Goal: Task Accomplishment & Management: Manage account settings

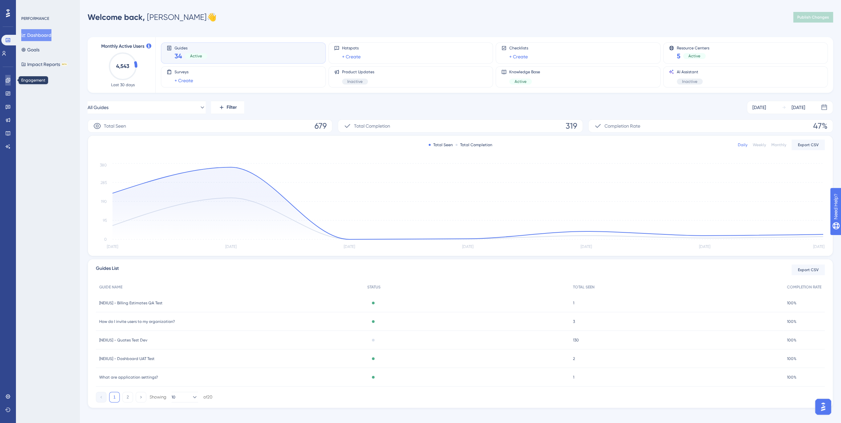
click at [7, 81] on icon at bounding box center [7, 80] width 5 height 5
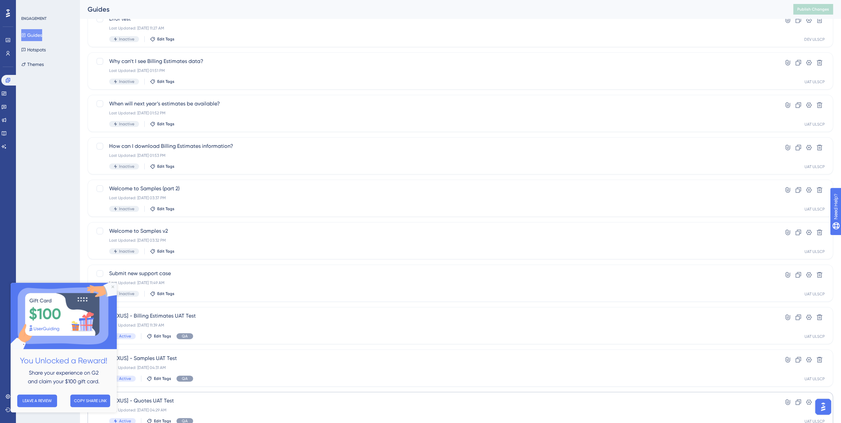
scroll to position [66, 0]
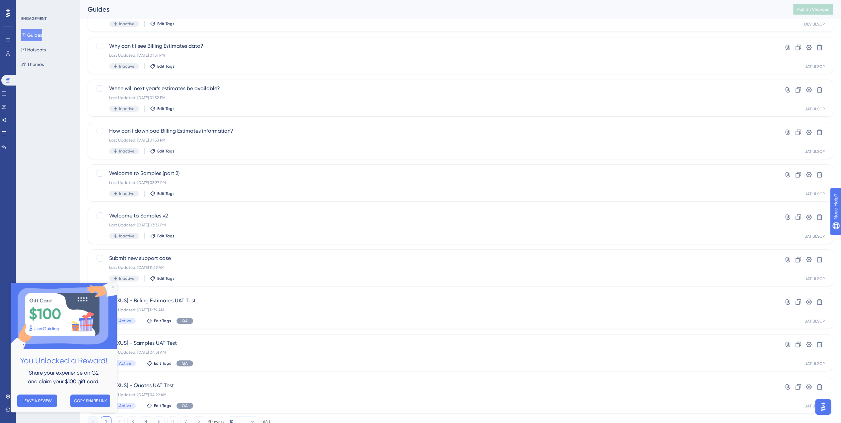
click at [112, 286] on icon "Close Preview" at bounding box center [112, 287] width 3 height 3
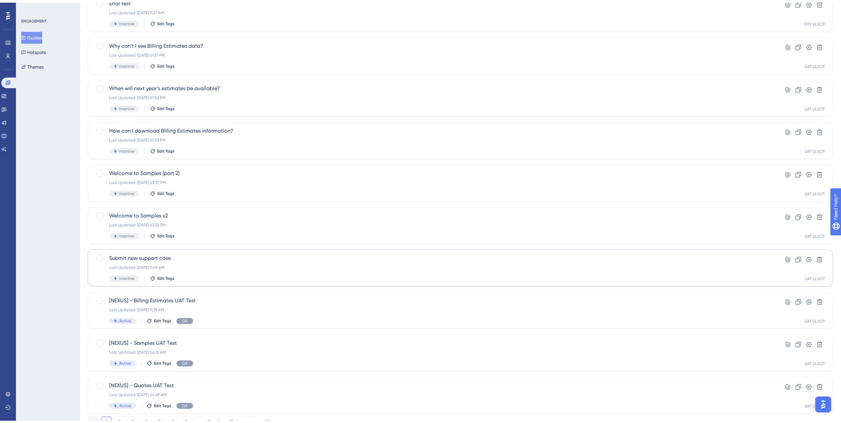
scroll to position [92, 0]
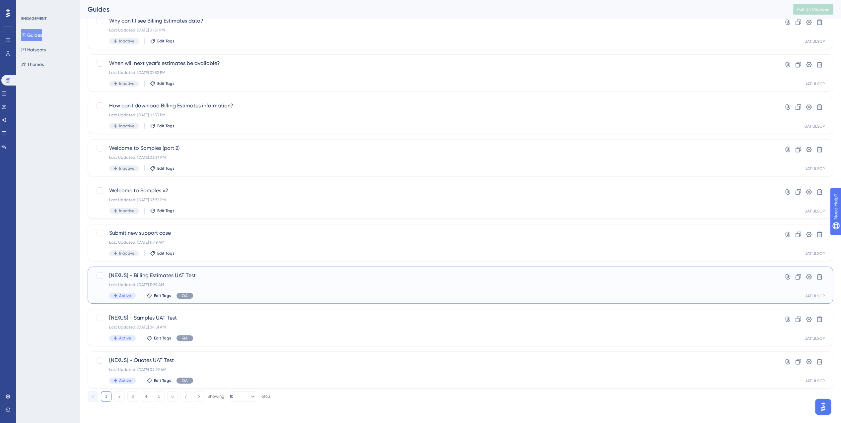
click at [227, 285] on div "Last Updated: [DATE] 11:39 AM" at bounding box center [433, 284] width 649 height 5
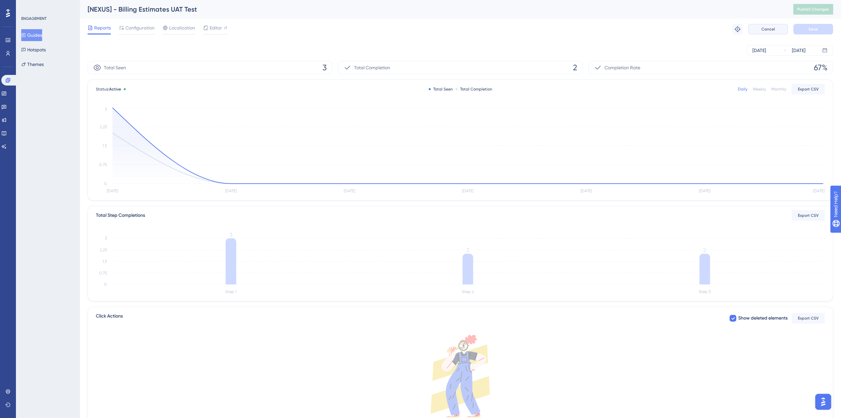
drag, startPoint x: 770, startPoint y: 31, endPoint x: 762, endPoint y: 36, distance: 9.8
click at [770, 31] on span "Cancel" at bounding box center [768, 29] width 14 height 5
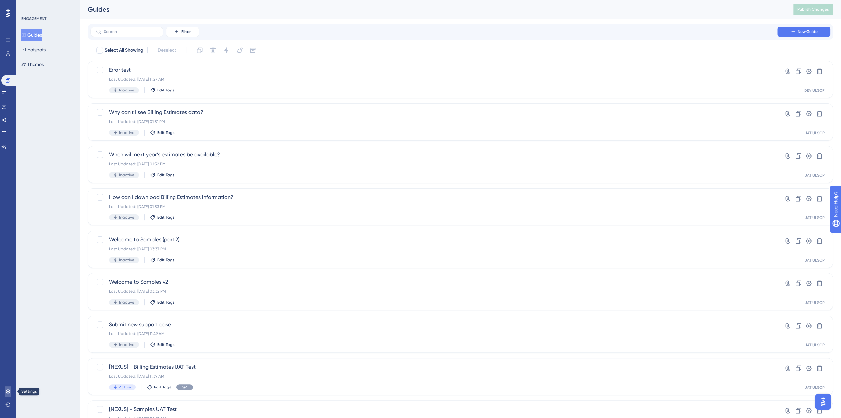
click at [9, 389] on link at bounding box center [7, 392] width 5 height 11
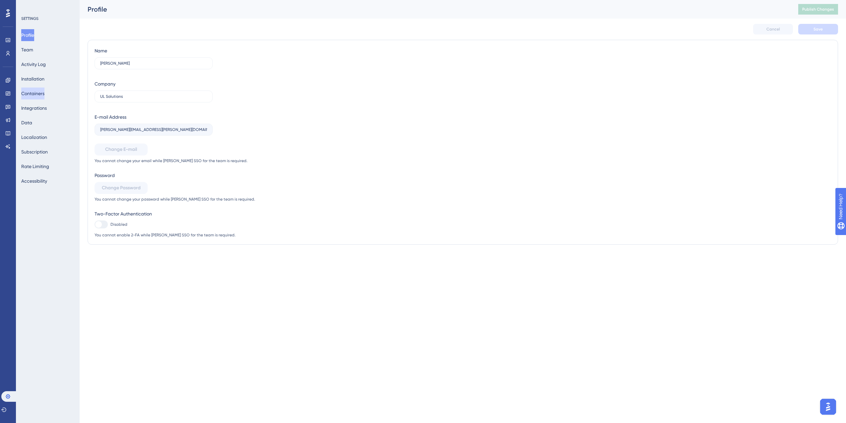
click at [41, 94] on button "Containers" at bounding box center [32, 94] width 23 height 12
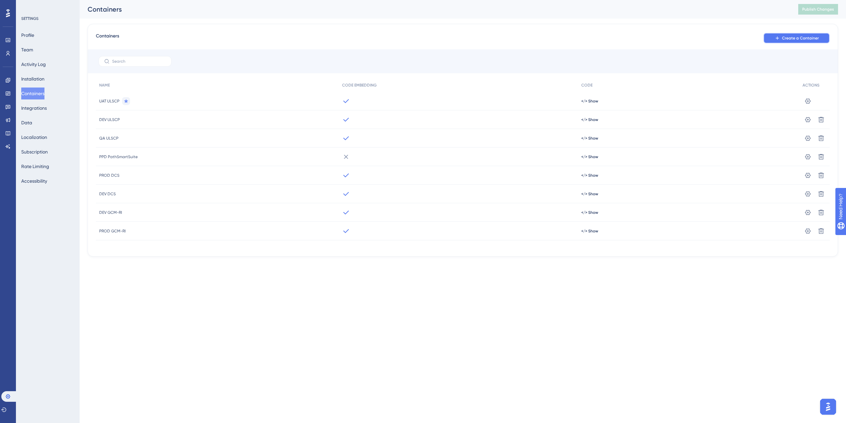
click at [806, 34] on button "Create a Container" at bounding box center [796, 38] width 66 height 11
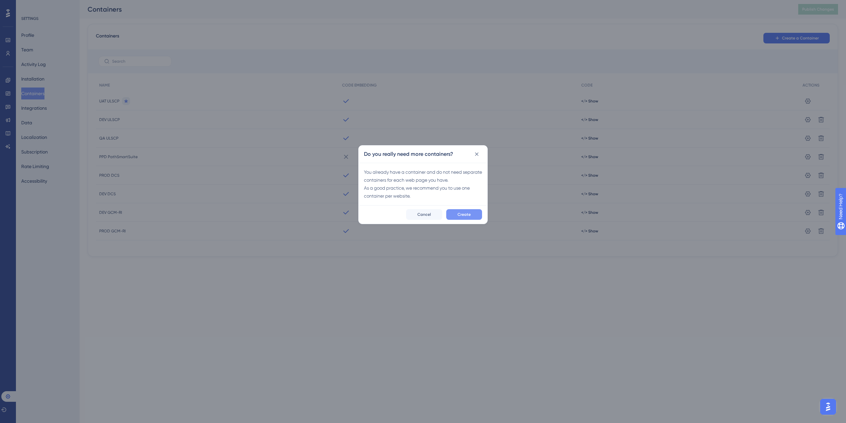
click at [451, 214] on button "Create" at bounding box center [464, 214] width 36 height 11
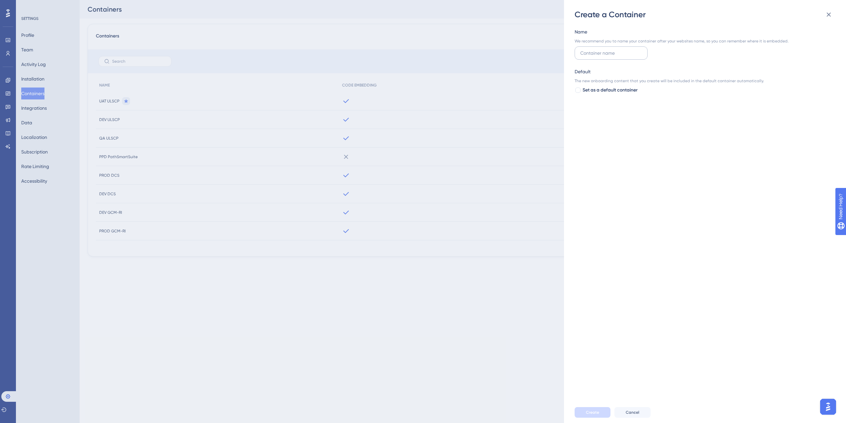
drag, startPoint x: 605, startPoint y: 52, endPoint x: 616, endPoint y: 53, distance: 11.3
click at [605, 52] on input "text" at bounding box center [611, 52] width 62 height 7
type input "SIT Salesforce Field Service"
click at [595, 416] on button "Create" at bounding box center [593, 412] width 36 height 11
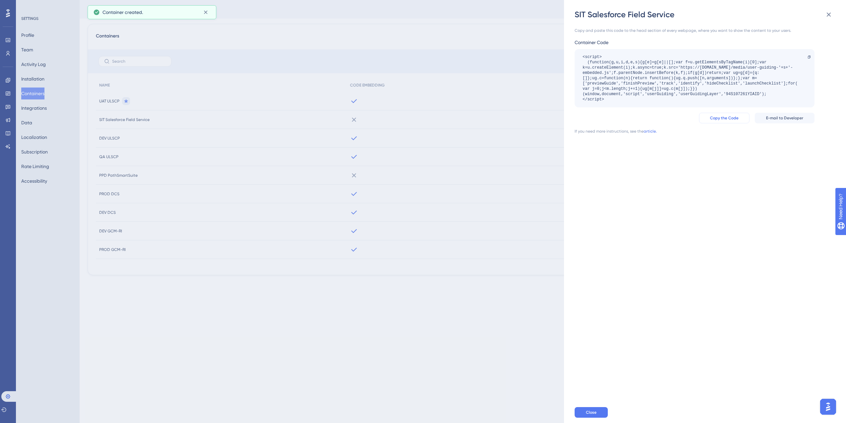
click at [722, 117] on span "Copy the Code" at bounding box center [724, 117] width 29 height 5
drag, startPoint x: 753, startPoint y: 235, endPoint x: 676, endPoint y: 183, distance: 93.3
click at [752, 235] on div "Copy and paste this code to the head section of every webpage, where you want t…" at bounding box center [708, 211] width 267 height 382
click at [650, 131] on link "article." at bounding box center [650, 131] width 13 height 5
click at [832, 14] on icon at bounding box center [829, 15] width 8 height 8
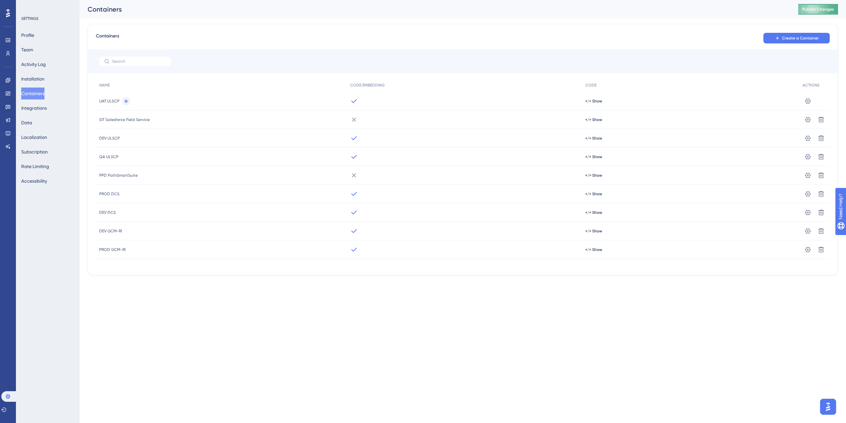
click at [827, 8] on button "Publish Changes" at bounding box center [818, 9] width 40 height 11
click at [43, 76] on button "Installation" at bounding box center [32, 79] width 23 height 12
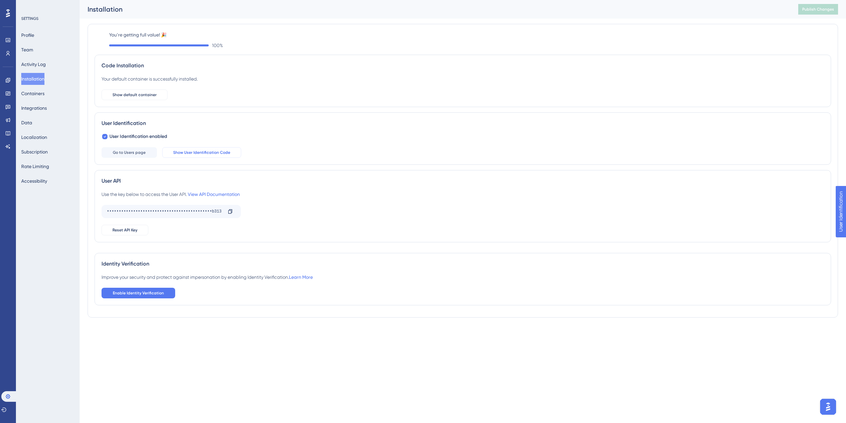
drag, startPoint x: 201, startPoint y: 149, endPoint x: 204, endPoint y: 150, distance: 3.5
click at [201, 149] on button "Show User Identification Code" at bounding box center [201, 152] width 79 height 11
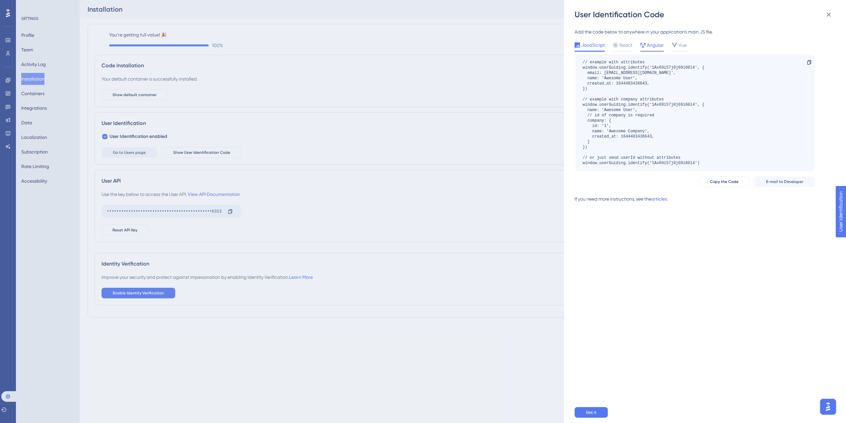
drag, startPoint x: 620, startPoint y: 50, endPoint x: 652, endPoint y: 51, distance: 31.9
click at [620, 50] on div "React" at bounding box center [623, 46] width 20 height 11
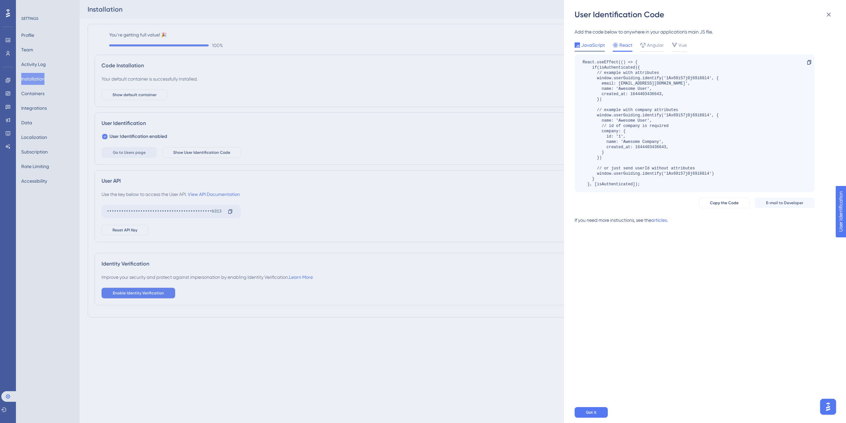
click at [594, 49] on span "JavaScript" at bounding box center [593, 45] width 24 height 8
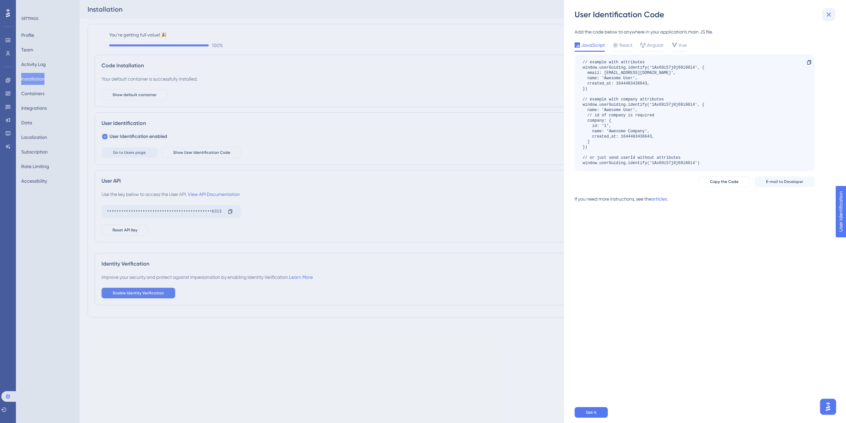
click at [824, 18] on button at bounding box center [828, 14] width 13 height 13
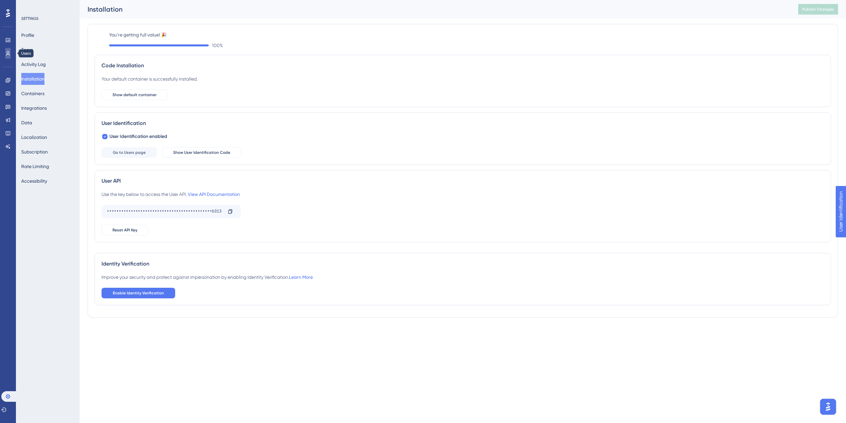
click at [11, 52] on link at bounding box center [7, 53] width 5 height 11
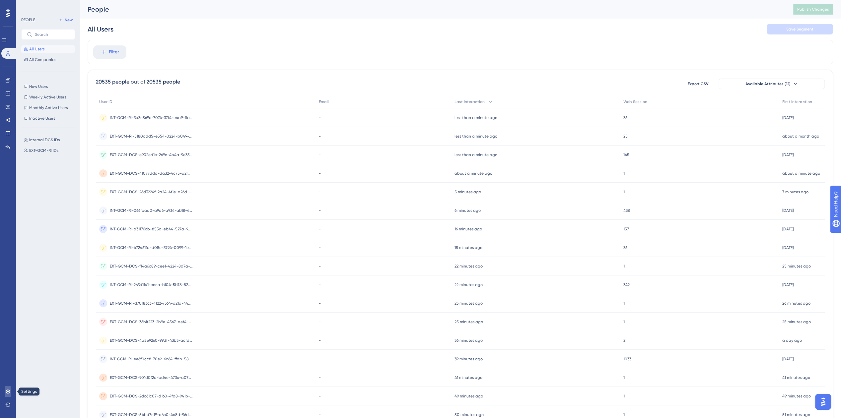
click at [7, 395] on link at bounding box center [7, 392] width 5 height 11
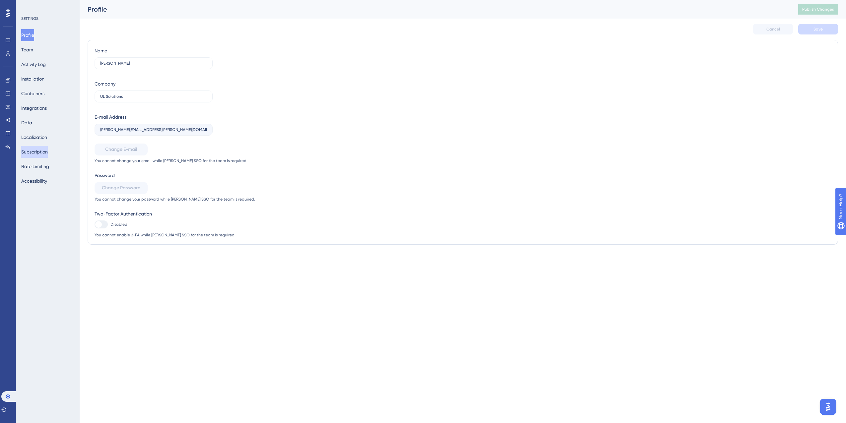
click at [44, 153] on button "Subscription" at bounding box center [34, 152] width 27 height 12
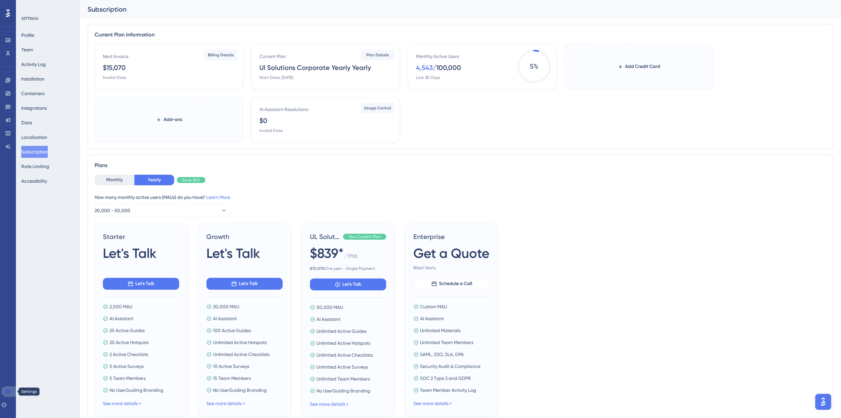
click at [7, 389] on link at bounding box center [9, 392] width 16 height 11
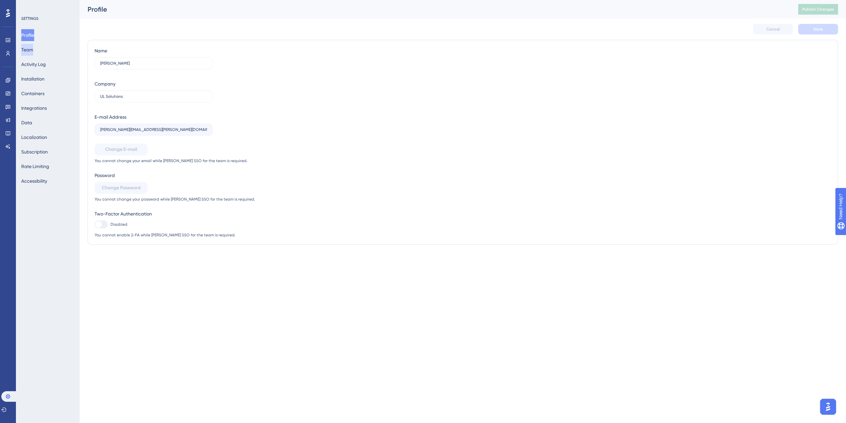
click at [30, 52] on button "Team" at bounding box center [27, 50] width 12 height 12
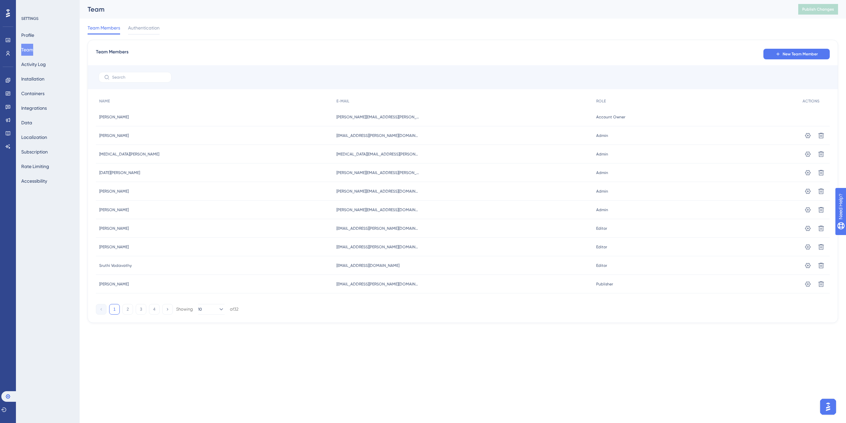
click at [803, 53] on span "New Team Member" at bounding box center [800, 53] width 35 height 5
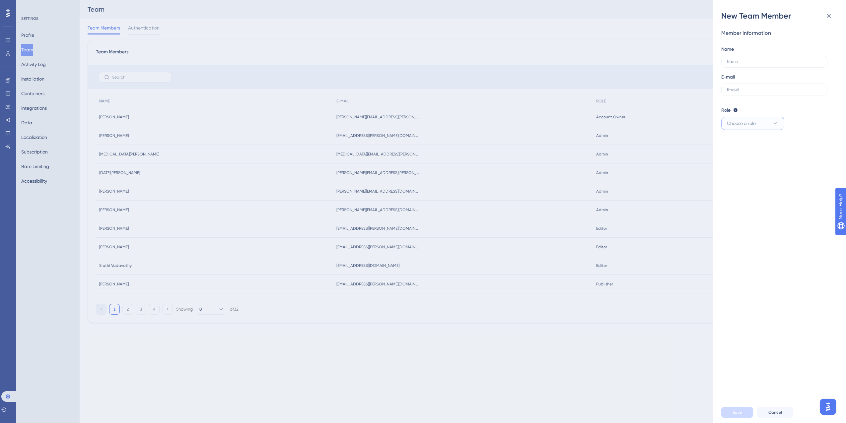
click at [769, 122] on button "Choose a role" at bounding box center [752, 123] width 63 height 13
click at [767, 140] on div "Admin Admin" at bounding box center [753, 143] width 44 height 13
drag, startPoint x: 756, startPoint y: 66, endPoint x: 800, endPoint y: 60, distance: 43.9
click at [756, 66] on label at bounding box center [774, 62] width 106 height 12
click at [756, 64] on input "text" at bounding box center [774, 61] width 95 height 5
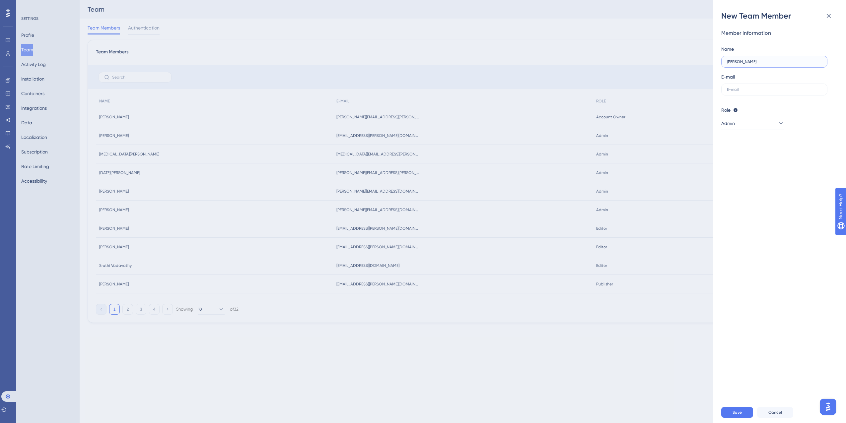
type input "[PERSON_NAME]"
drag, startPoint x: 766, startPoint y: 83, endPoint x: 762, endPoint y: 91, distance: 8.9
click at [766, 86] on label at bounding box center [774, 90] width 106 height 12
click at [766, 87] on input "text" at bounding box center [774, 89] width 95 height 5
click at [762, 91] on input "text" at bounding box center [774, 89] width 95 height 5
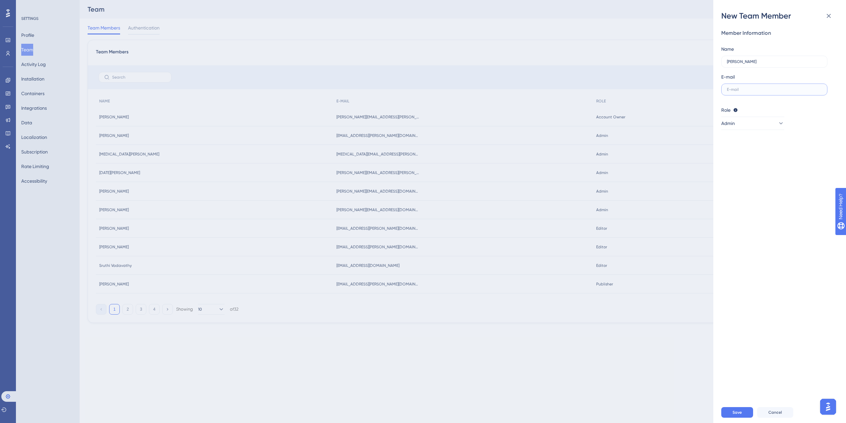
paste input "[PERSON_NAME][EMAIL_ADDRESS][DOMAIN_NAME]"
type input "[PERSON_NAME][EMAIL_ADDRESS][DOMAIN_NAME]"
click at [786, 186] on div "Member Information Name [PERSON_NAME] E-mail [PERSON_NAME][EMAIL_ADDRESS][DOMAI…" at bounding box center [782, 211] width 122 height 381
click at [740, 412] on span "Save" at bounding box center [737, 412] width 9 height 5
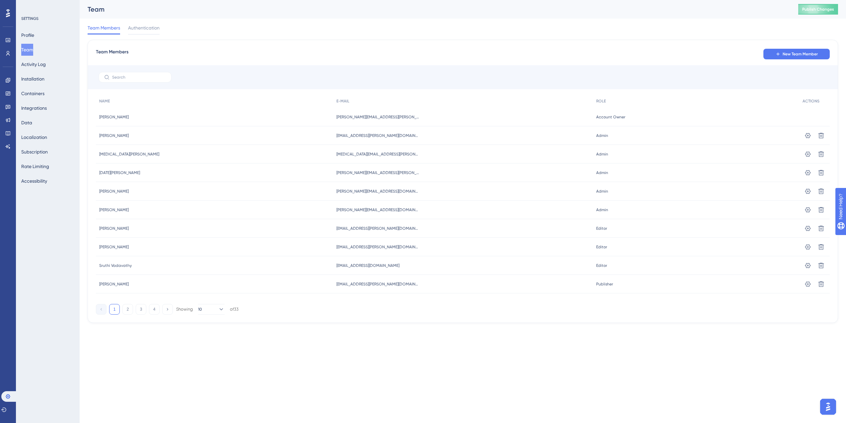
click at [808, 48] on div "New Team Member" at bounding box center [796, 54] width 66 height 12
click at [807, 49] on button "New Team Member" at bounding box center [796, 54] width 66 height 11
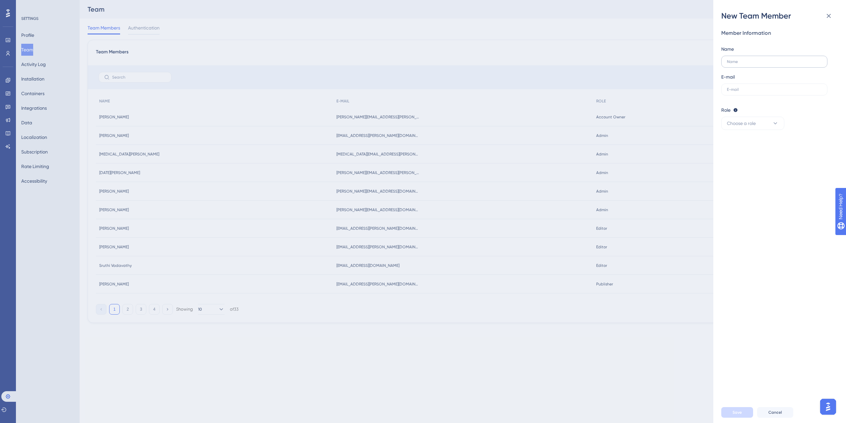
click at [767, 59] on label at bounding box center [774, 62] width 106 height 12
click at [767, 59] on input "text" at bounding box center [774, 61] width 95 height 5
type input "[PERSON_NAME]"
click at [775, 94] on label at bounding box center [774, 90] width 106 height 12
click at [775, 92] on input "text" at bounding box center [774, 89] width 95 height 5
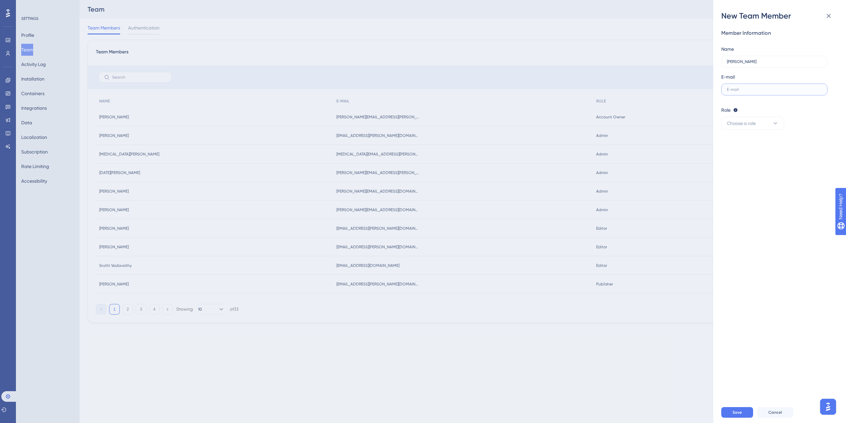
paste input "[PERSON_NAME][EMAIL_ADDRESS][PERSON_NAME][DOMAIN_NAME]"
type input "[PERSON_NAME][EMAIL_ADDRESS][PERSON_NAME][DOMAIN_NAME]"
click at [777, 120] on icon at bounding box center [775, 123] width 7 height 7
click at [761, 140] on div "Admin Admin" at bounding box center [753, 143] width 44 height 13
click at [770, 302] on div "Member Information Name [PERSON_NAME] E-mail [PERSON_NAME][EMAIL_ADDRESS][PERSO…" at bounding box center [782, 211] width 122 height 381
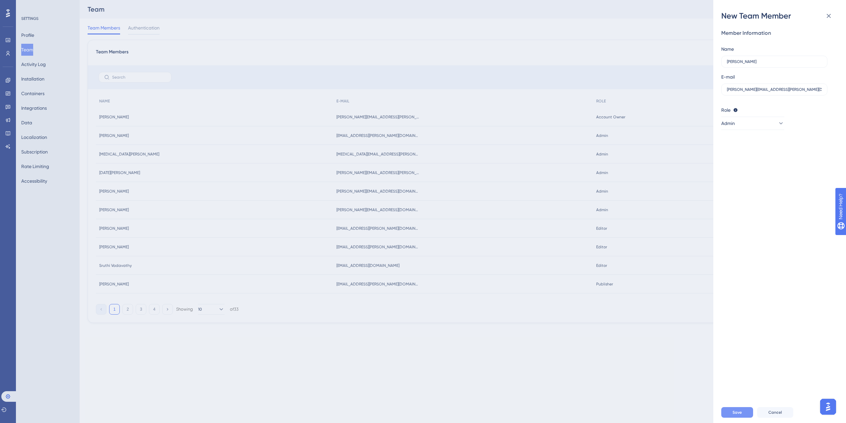
click at [747, 411] on button "Save" at bounding box center [737, 412] width 32 height 11
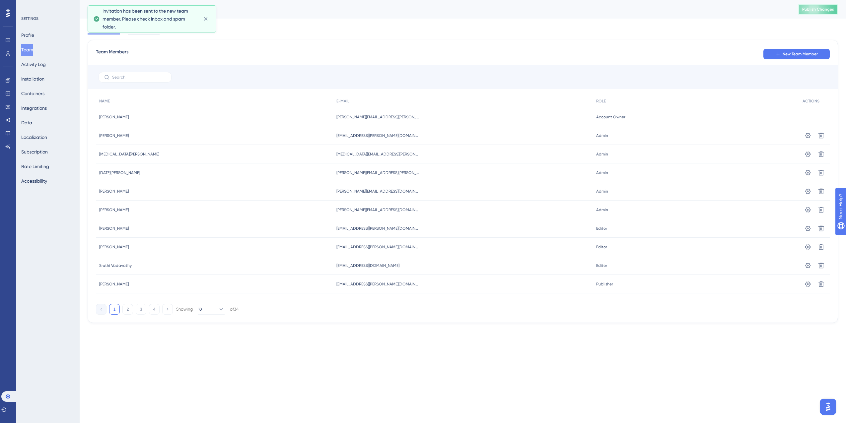
drag, startPoint x: 826, startPoint y: 8, endPoint x: 819, endPoint y: 18, distance: 12.3
click at [826, 8] on span "Publish Changes" at bounding box center [818, 9] width 32 height 5
click at [9, 9] on icon at bounding box center [8, 13] width 4 height 9
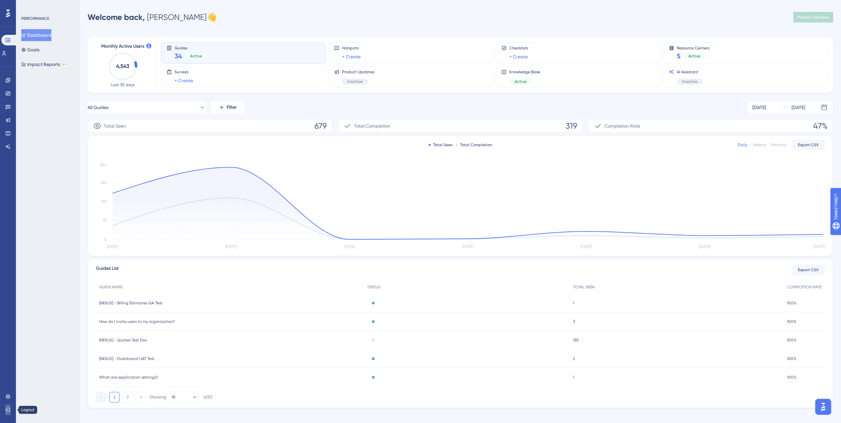
click at [7, 412] on icon at bounding box center [7, 409] width 5 height 5
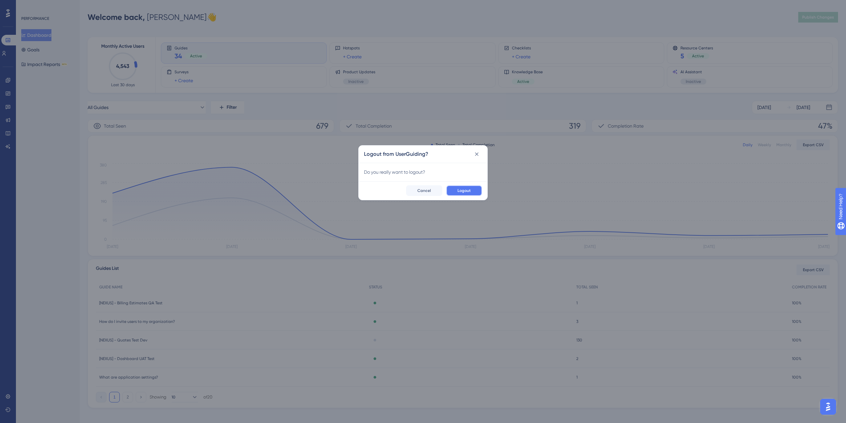
click at [476, 188] on button "Logout" at bounding box center [464, 190] width 36 height 11
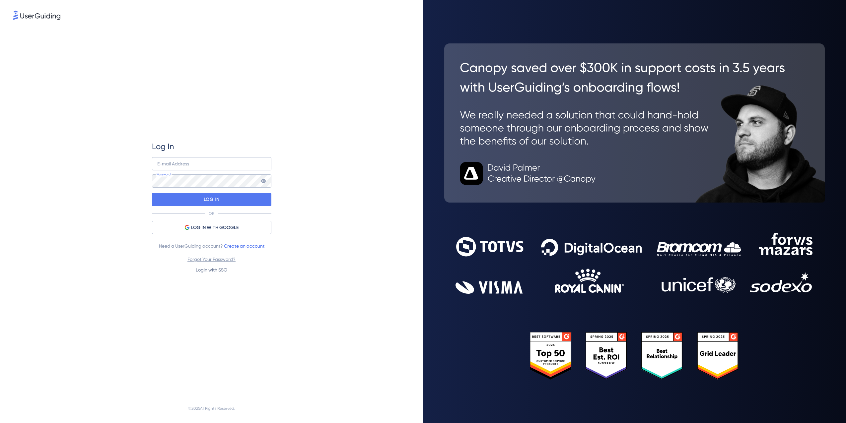
drag, startPoint x: 0, startPoint y: 0, endPoint x: 213, endPoint y: 270, distance: 343.9
click at [213, 270] on link "Login with SSO" at bounding box center [212, 269] width 32 height 5
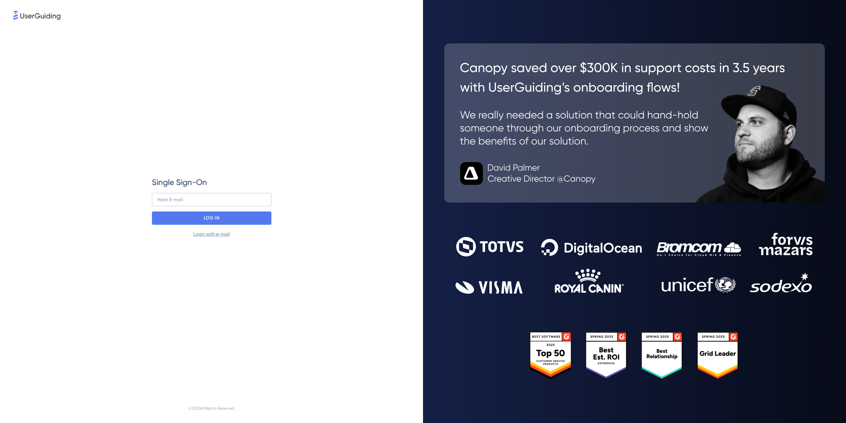
click at [220, 234] on link "Login with e-mail" at bounding box center [211, 234] width 36 height 5
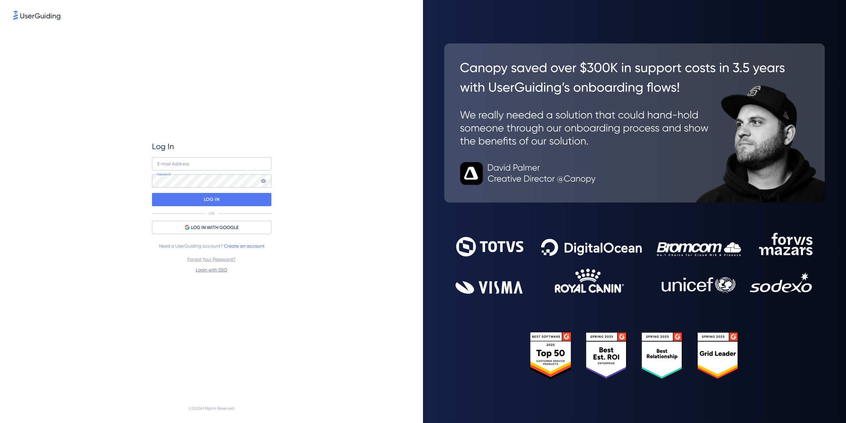
click at [212, 271] on link "Login with SSO" at bounding box center [212, 269] width 32 height 5
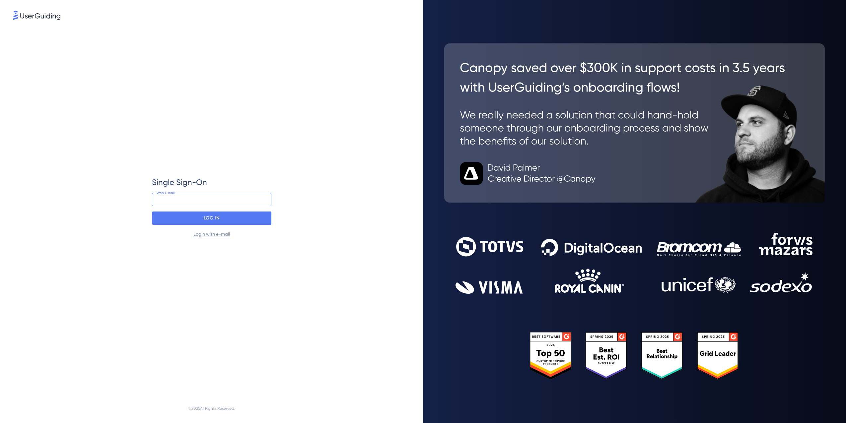
click at [214, 205] on input "email" at bounding box center [211, 199] width 119 height 13
